Goal: Book appointment/travel/reservation

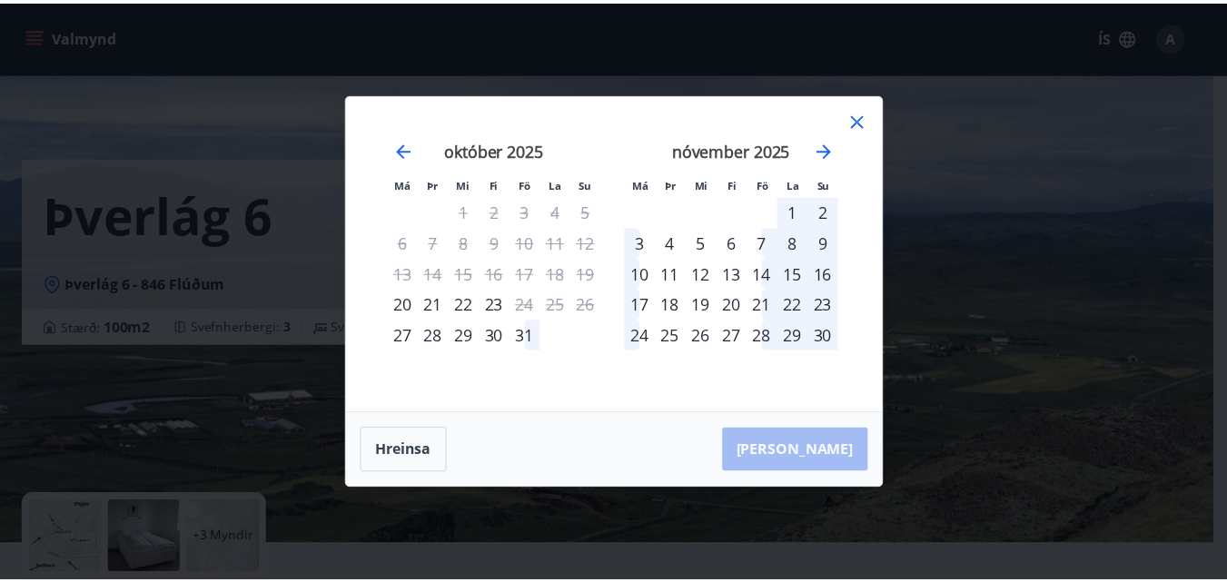
scroll to position [1180, 0]
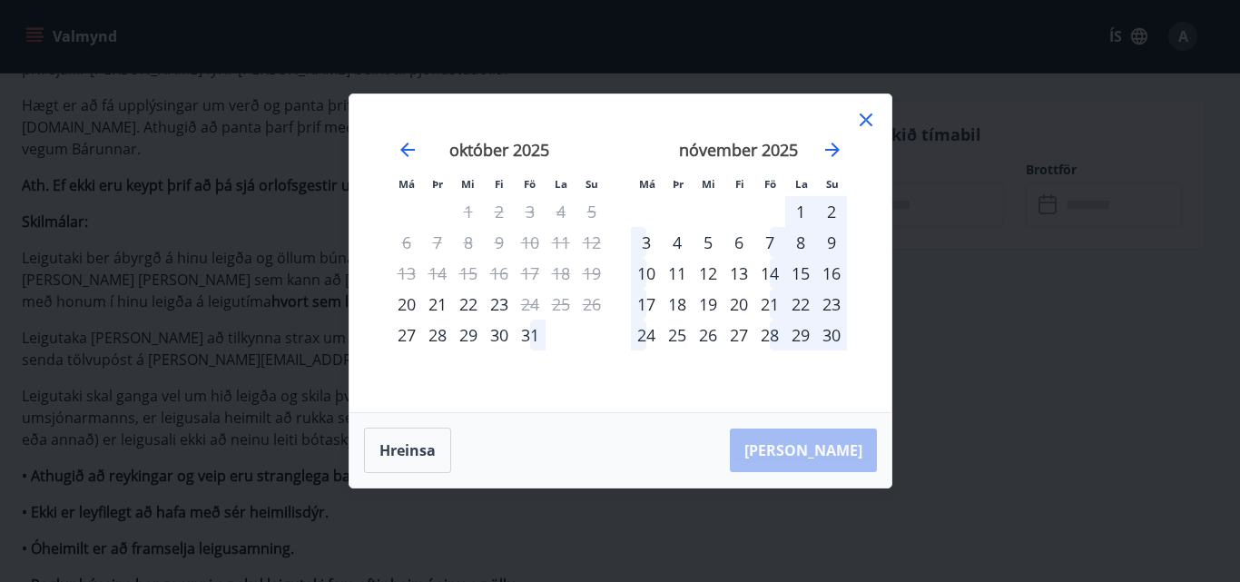
click at [767, 277] on div "14" at bounding box center [770, 273] width 31 height 31
click at [840, 271] on div "16" at bounding box center [831, 273] width 31 height 31
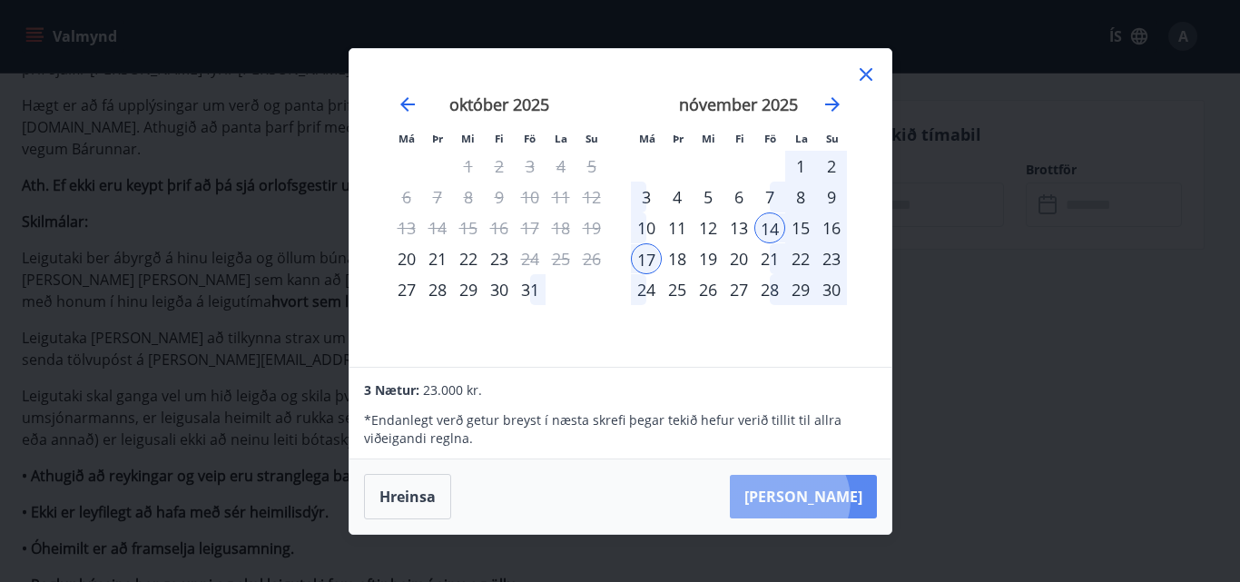
click at [845, 499] on button "[PERSON_NAME]" at bounding box center [803, 497] width 147 height 44
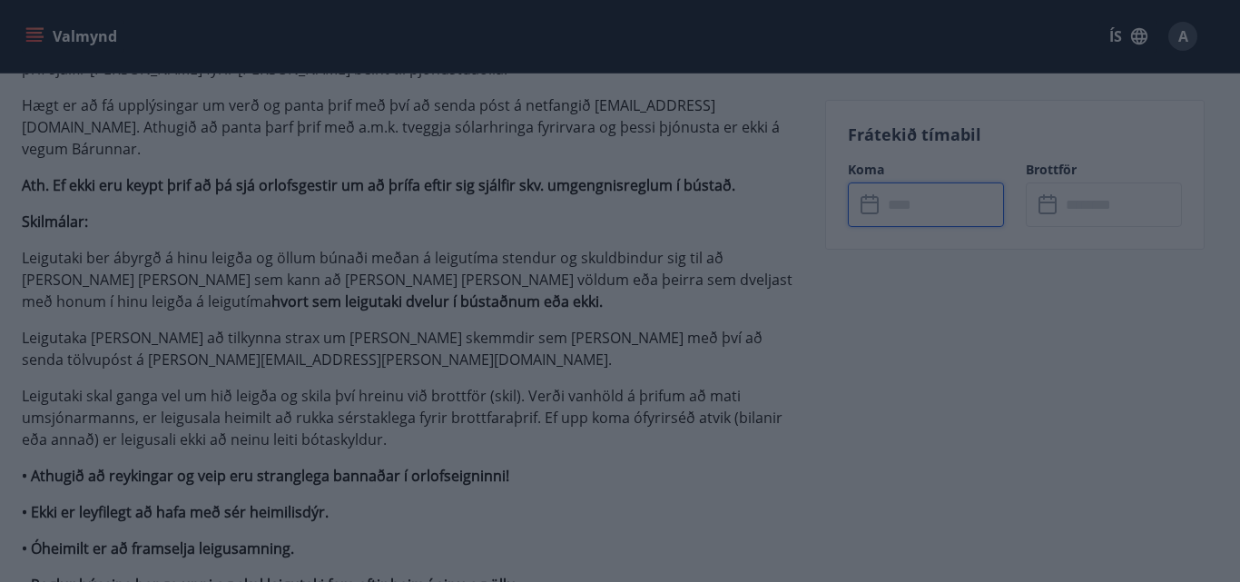
type input "******"
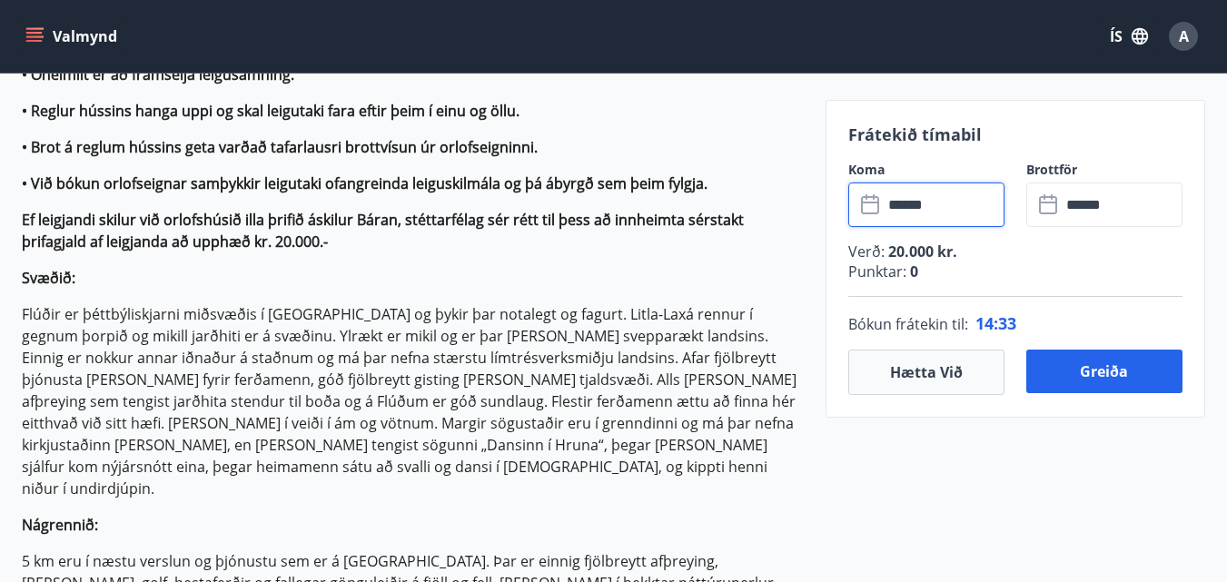
scroll to position [1453, 0]
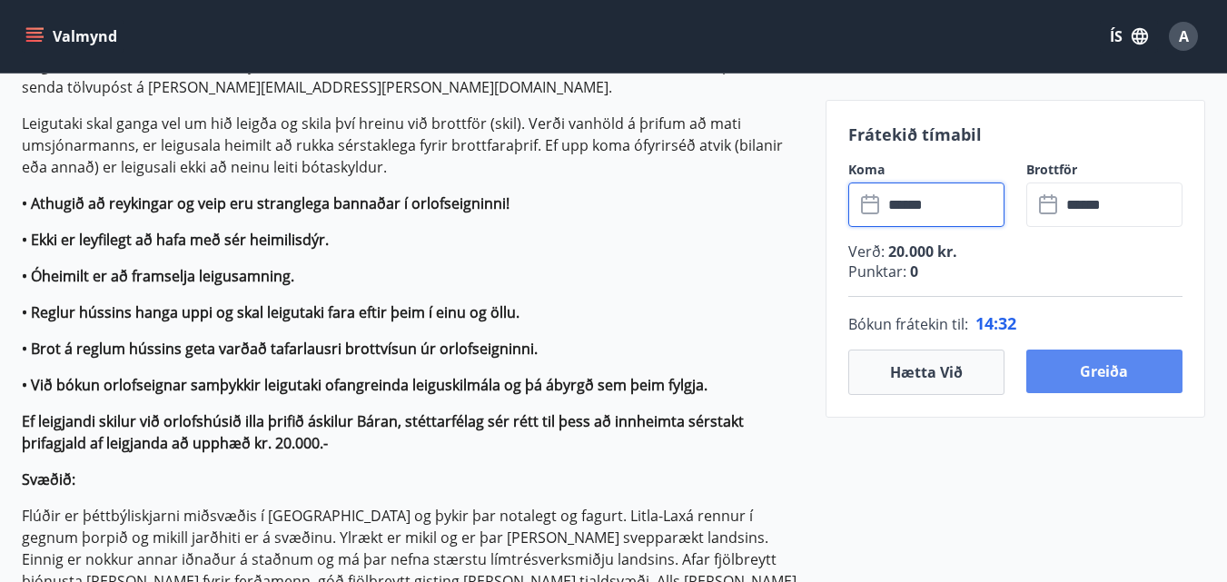
click at [1137, 381] on button "Greiða" at bounding box center [1104, 372] width 156 height 44
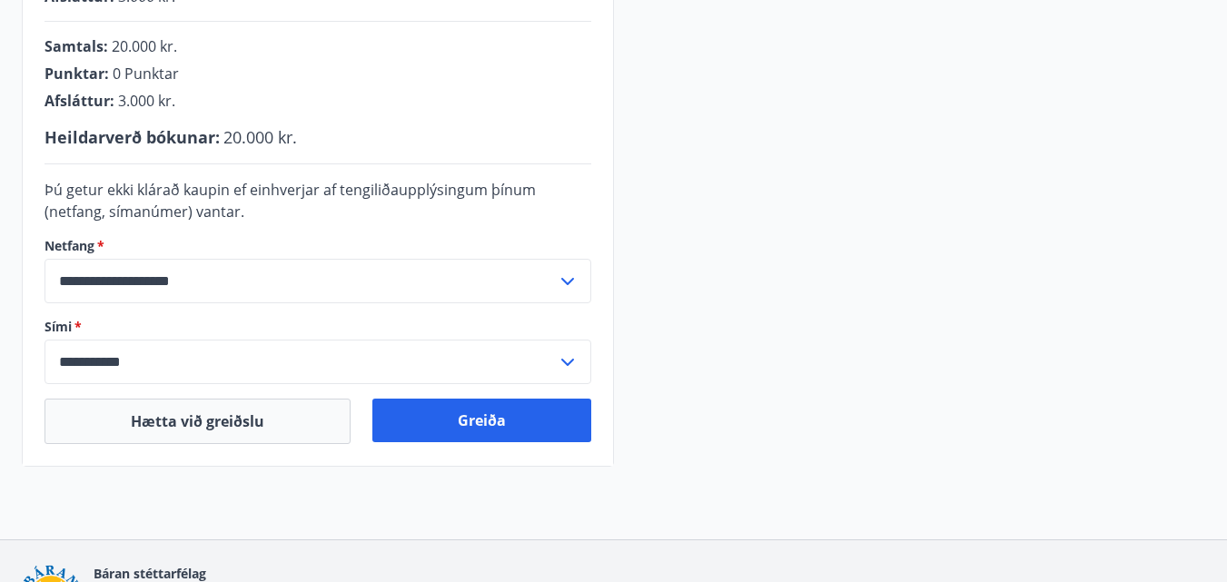
scroll to position [532, 0]
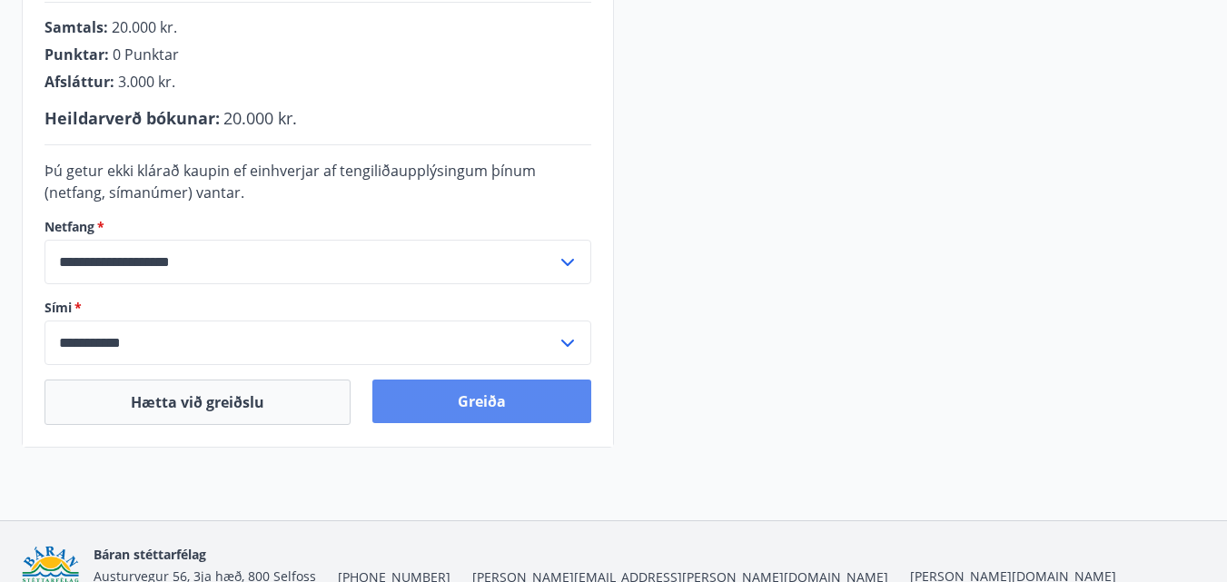
click at [508, 398] on button "Greiða" at bounding box center [481, 402] width 219 height 44
